Goal: Find specific page/section: Find specific page/section

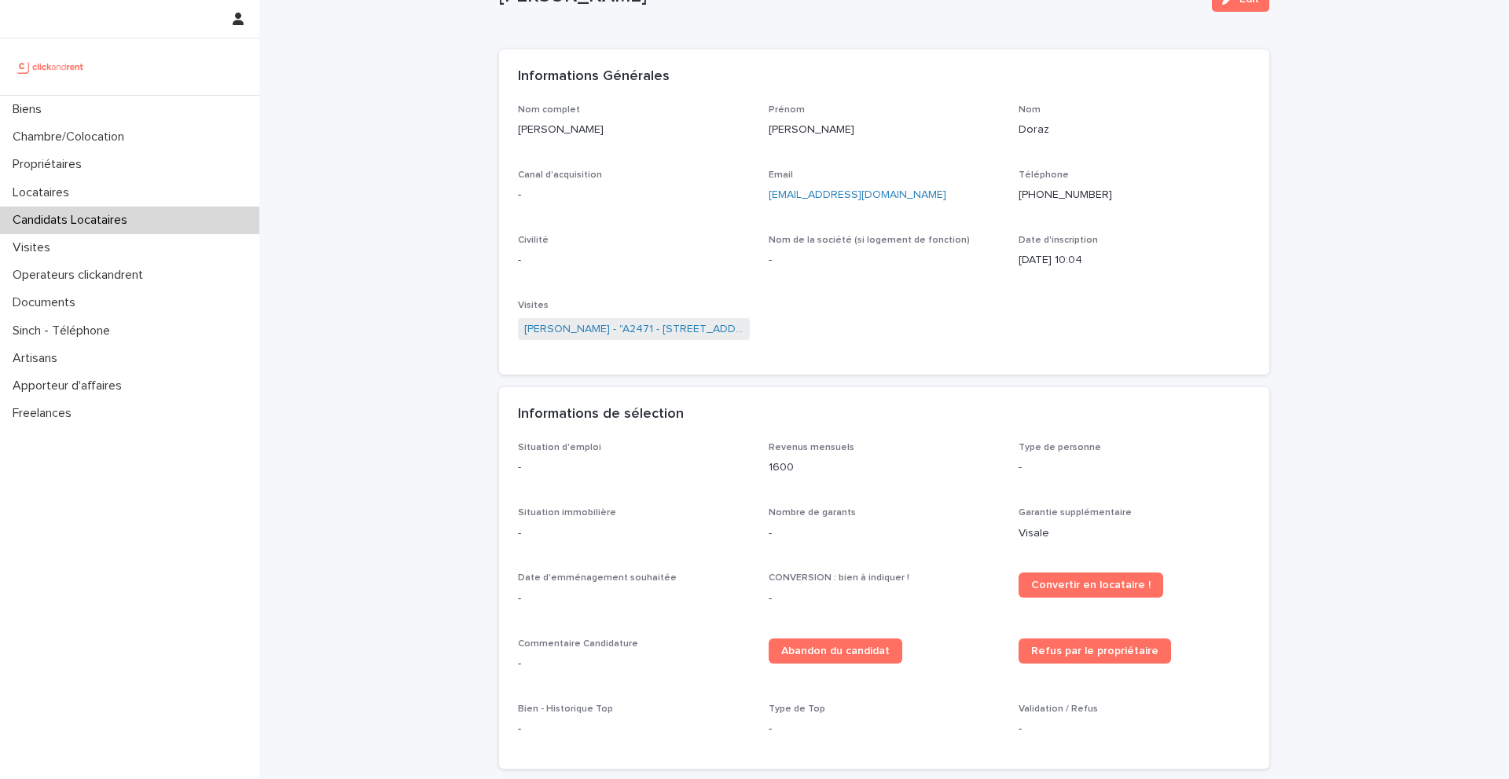
scroll to position [83, 0]
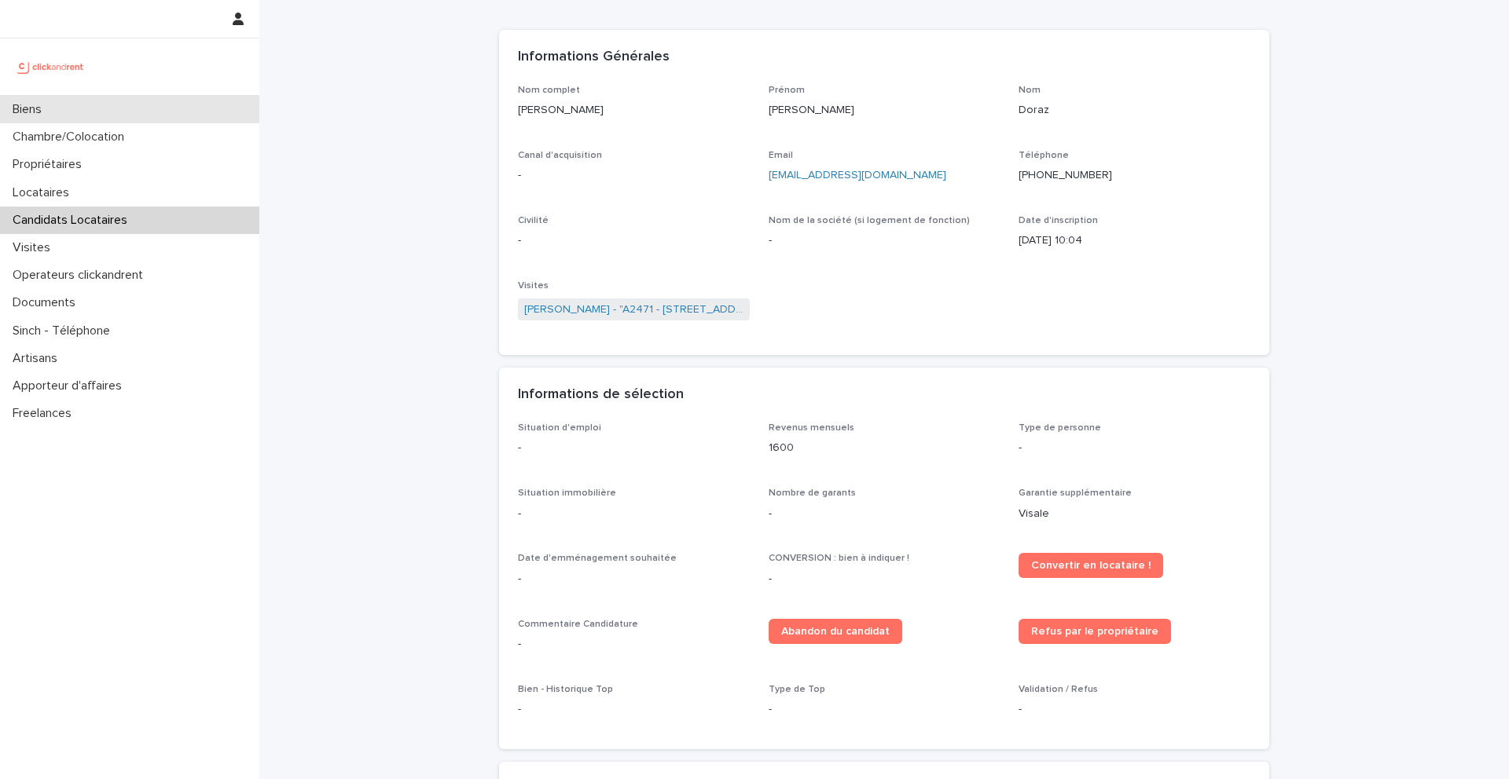
click at [74, 117] on div "Biens" at bounding box center [129, 110] width 259 height 28
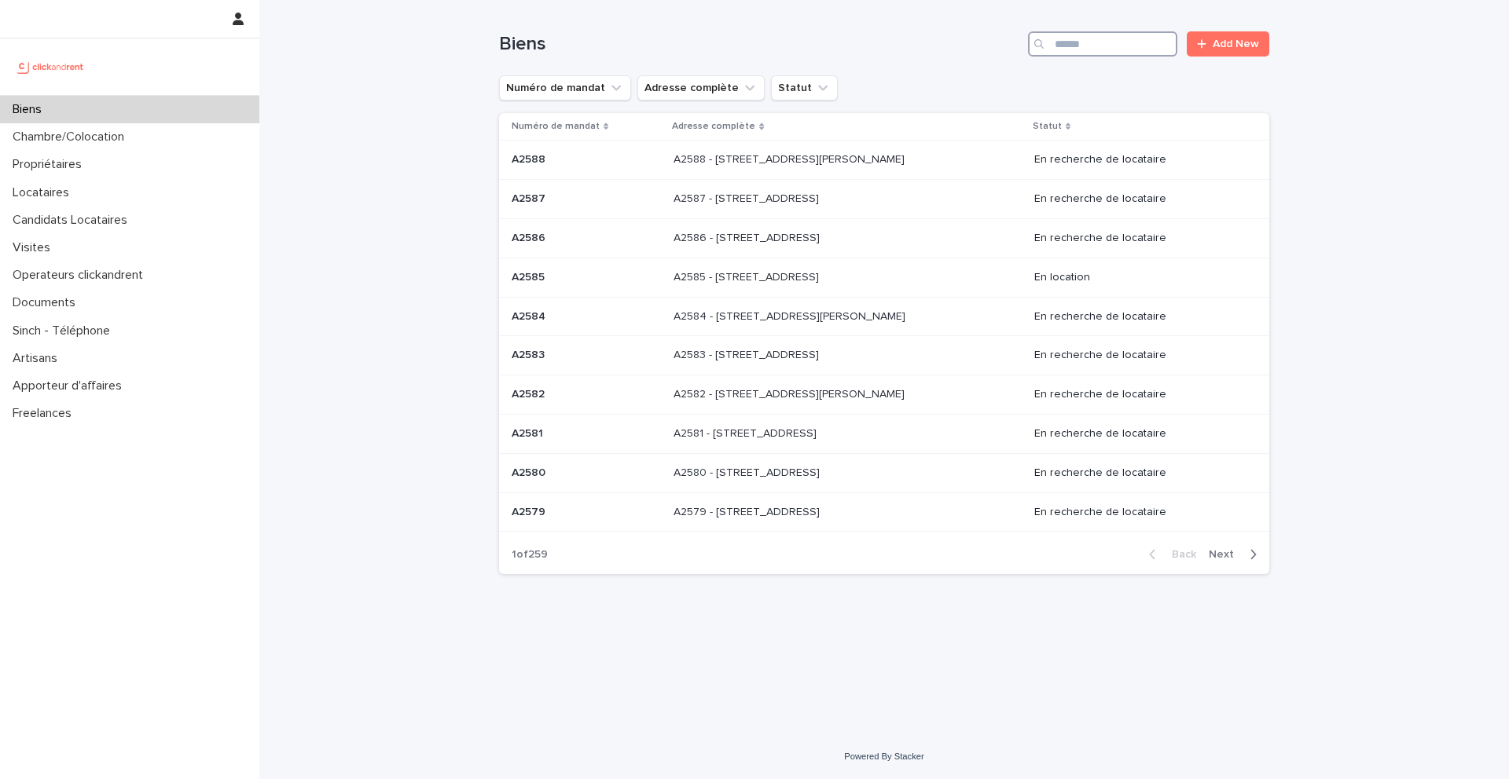
click at [1080, 47] on input "Search" at bounding box center [1102, 43] width 149 height 25
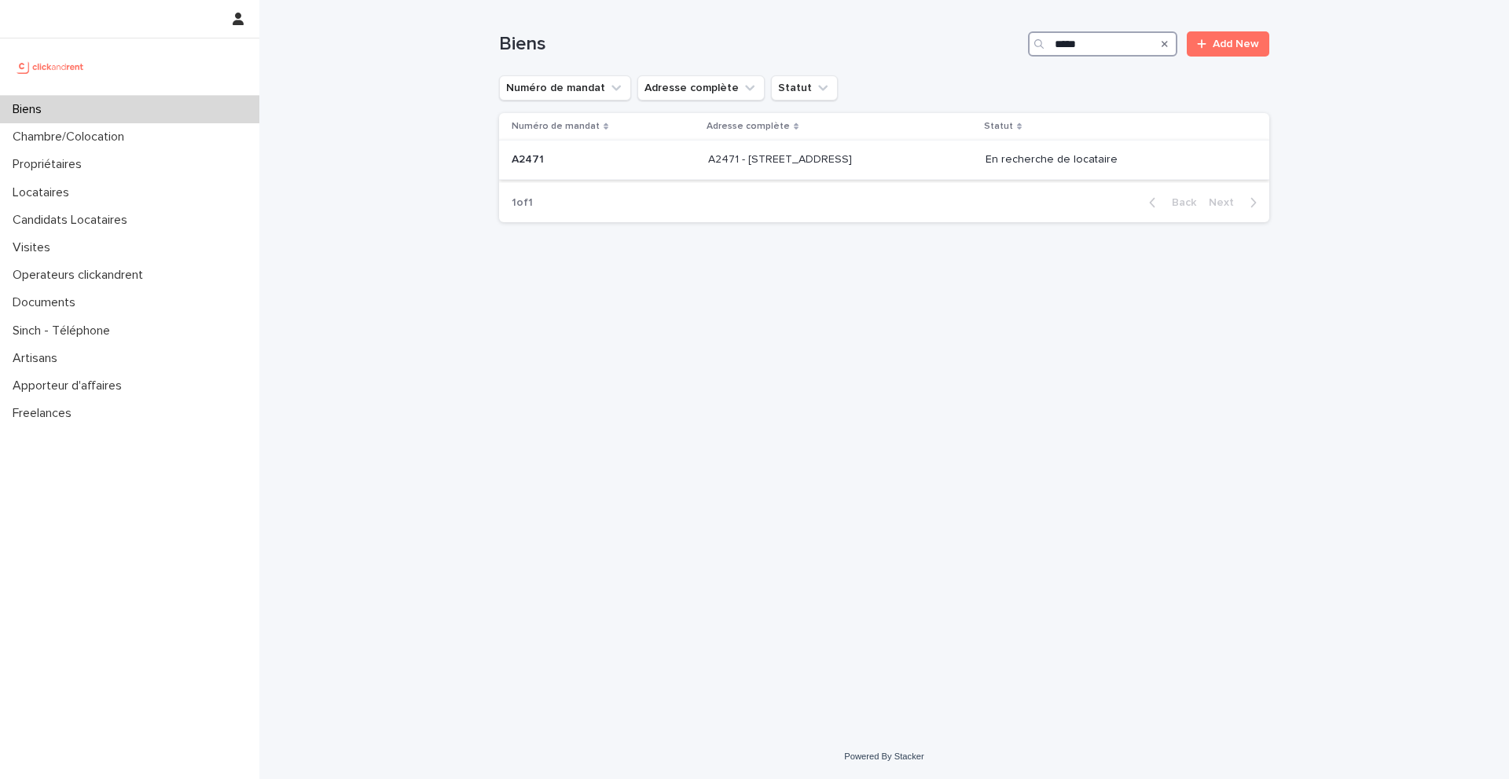
type input "*****"
click at [530, 166] on p "A2471" at bounding box center [529, 158] width 35 height 17
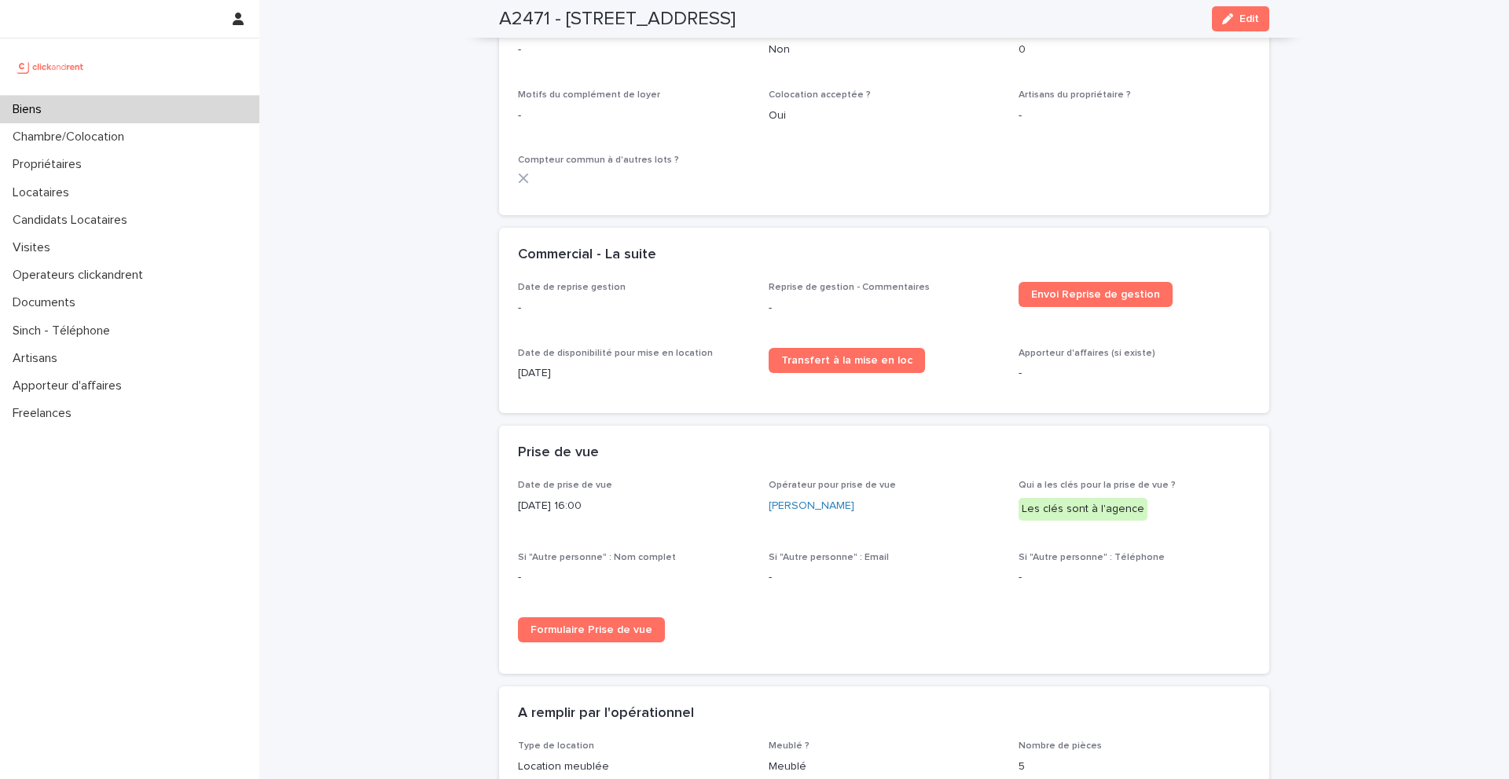
scroll to position [2073, 0]
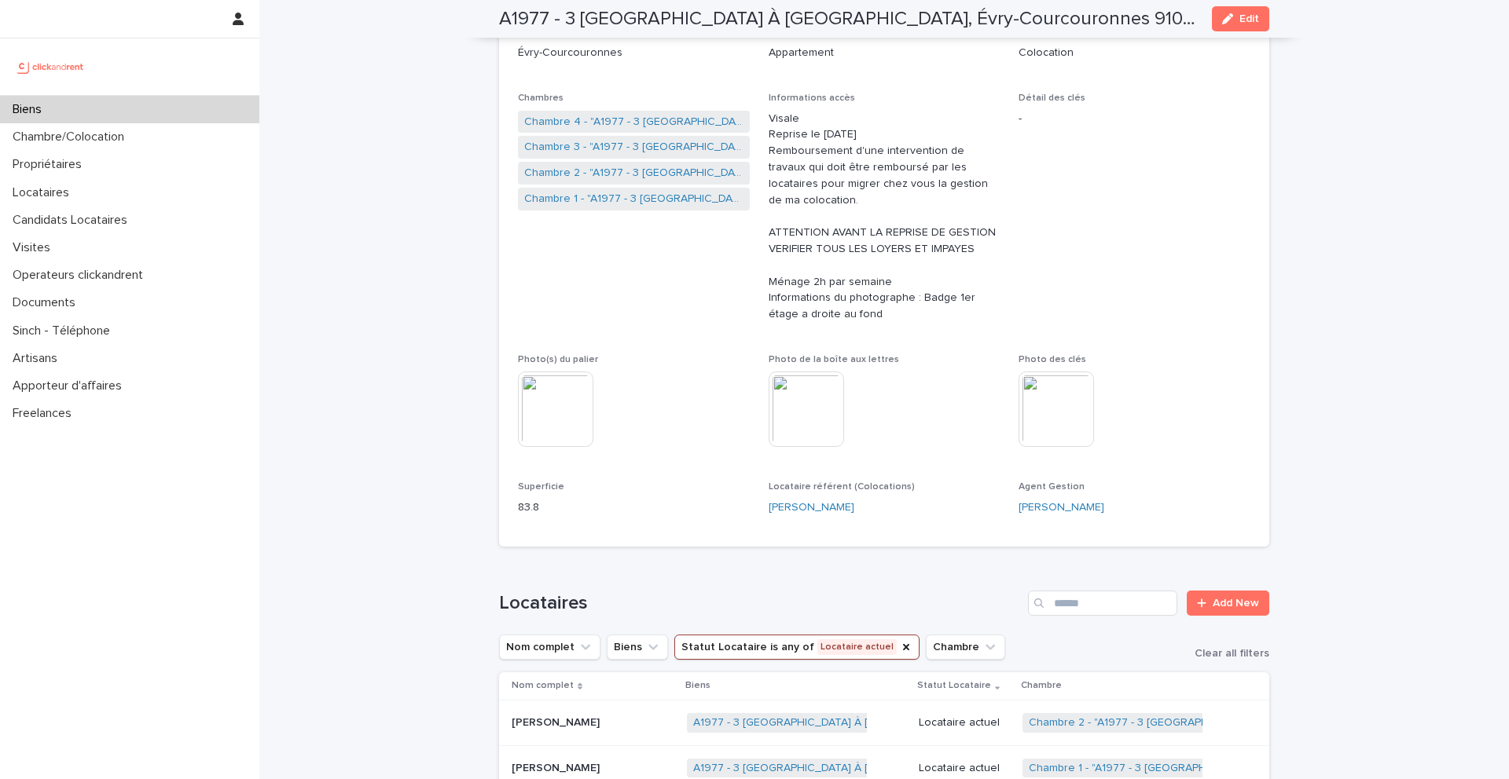
scroll to position [191, 0]
